Goal: Transaction & Acquisition: Purchase product/service

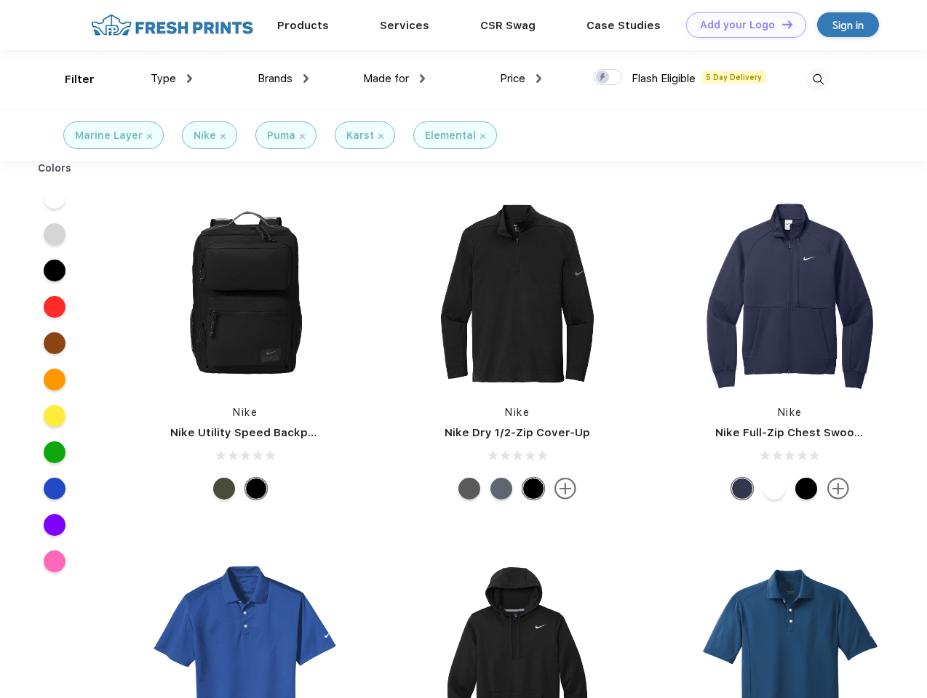
click at [740, 25] on link "Add your Logo Design Tool" at bounding box center [746, 24] width 120 height 25
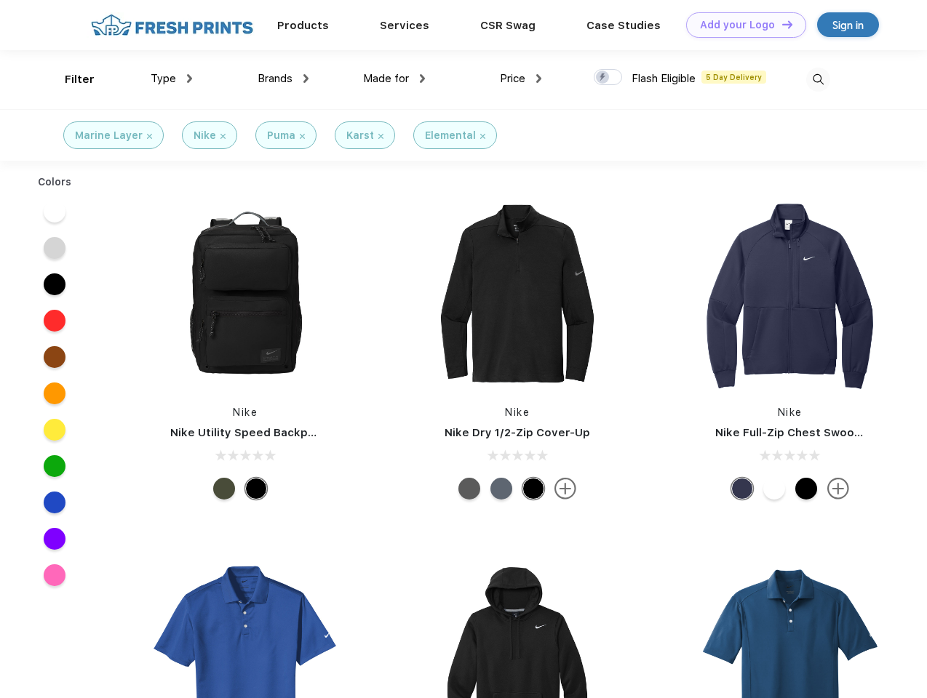
click at [0, 0] on div "Design Tool" at bounding box center [0, 0] width 0 height 0
click at [780, 24] on link "Add your Logo Design Tool" at bounding box center [746, 24] width 120 height 25
click at [70, 79] on div "Filter" at bounding box center [80, 79] width 30 height 17
click at [172, 79] on span "Type" at bounding box center [163, 78] width 25 height 13
click at [283, 79] on span "Brands" at bounding box center [274, 78] width 35 height 13
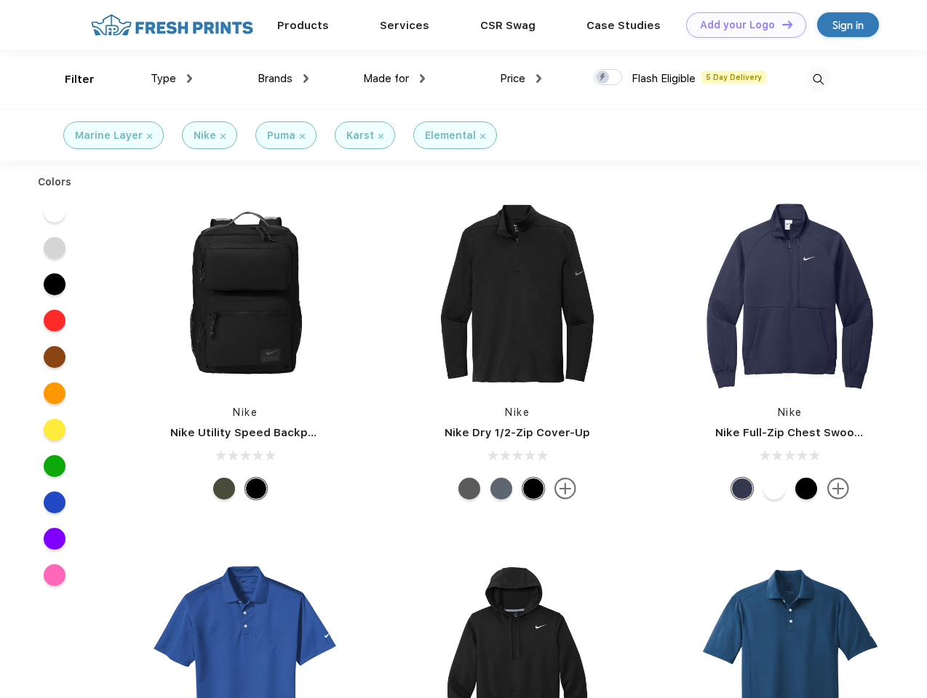
click at [394, 79] on span "Made for" at bounding box center [386, 78] width 46 height 13
click at [521, 79] on span "Price" at bounding box center [512, 78] width 25 height 13
click at [608, 78] on div at bounding box center [608, 77] width 28 height 16
click at [603, 78] on input "checkbox" at bounding box center [598, 72] width 9 height 9
click at [818, 79] on img at bounding box center [818, 80] width 24 height 24
